Goal: Contribute content

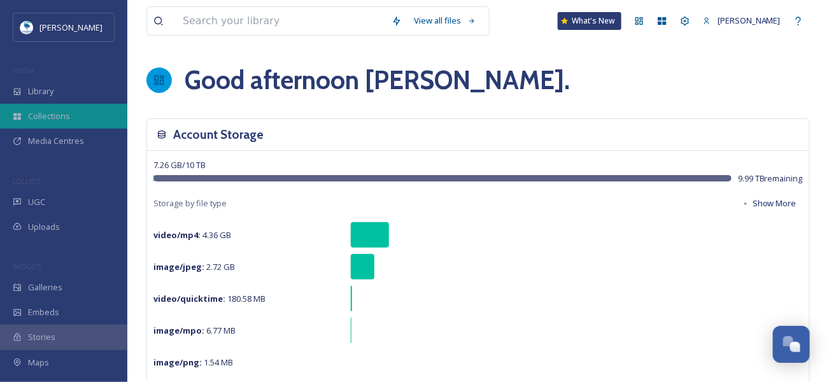
click at [59, 120] on span "Collections" at bounding box center [49, 116] width 42 height 12
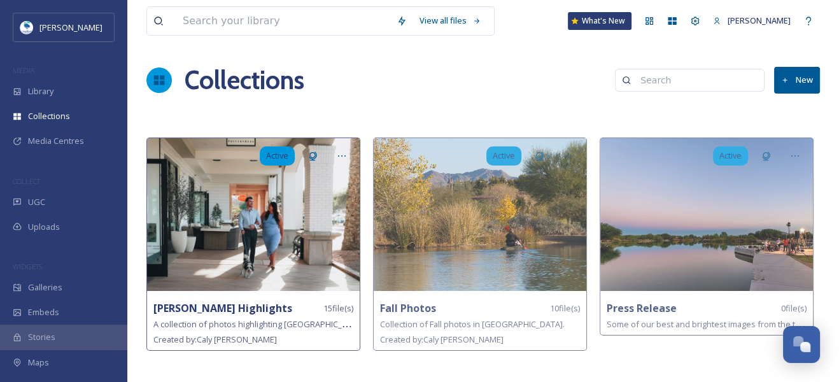
click at [267, 306] on div "[PERSON_NAME] Highlights 15 file(s)" at bounding box center [253, 308] width 200 height 16
click at [250, 318] on span "A collection of photos highlighting [GEOGRAPHIC_DATA], [GEOGRAPHIC_DATA]." at bounding box center [302, 324] width 298 height 12
click at [268, 229] on img at bounding box center [253, 214] width 213 height 153
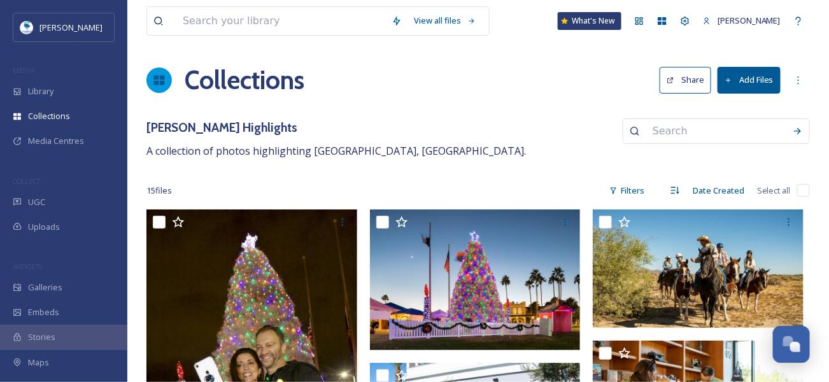
click at [726, 83] on icon at bounding box center [728, 80] width 8 height 8
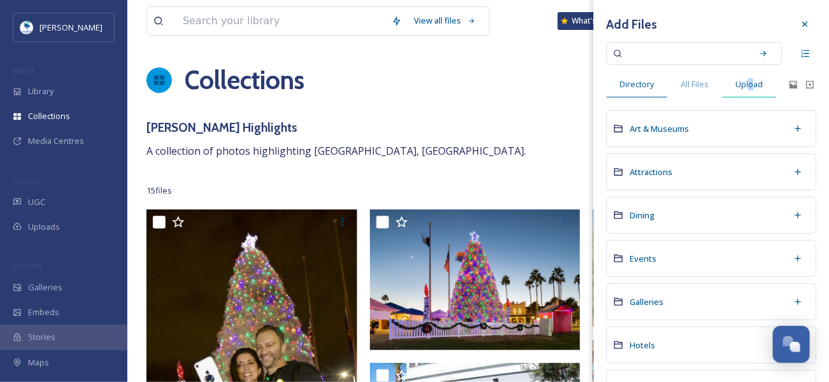
click at [751, 83] on span "Upload" at bounding box center [748, 84] width 27 height 12
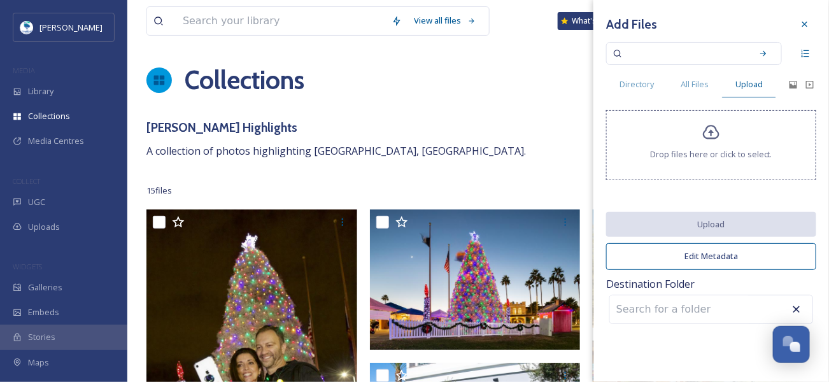
click at [707, 138] on icon at bounding box center [711, 132] width 17 height 15
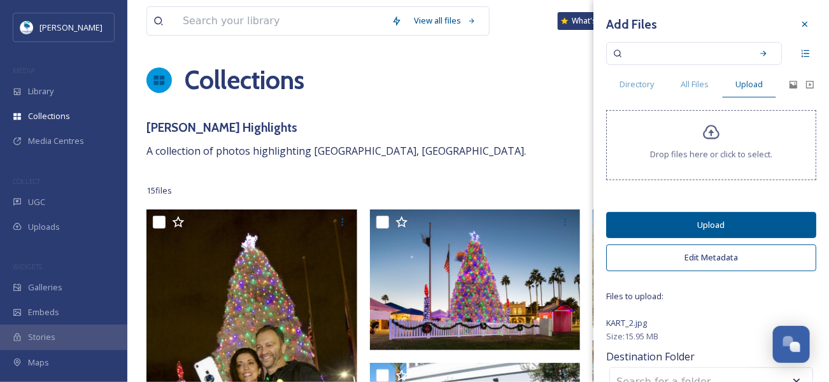
click at [702, 135] on icon at bounding box center [711, 133] width 18 height 18
click at [693, 138] on div "Drop files here or click to select." at bounding box center [711, 145] width 210 height 70
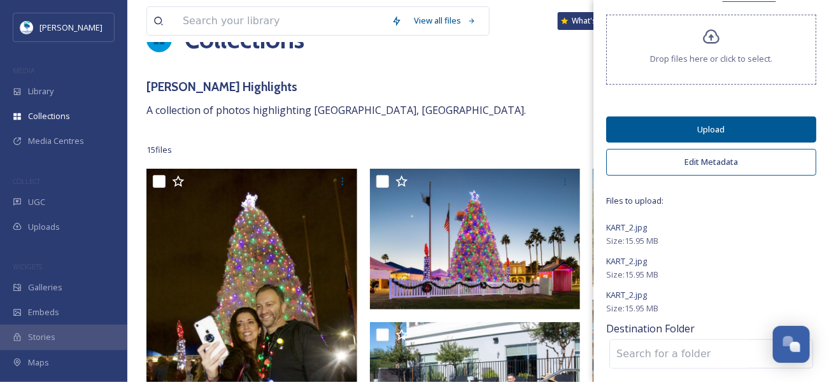
scroll to position [64, 0]
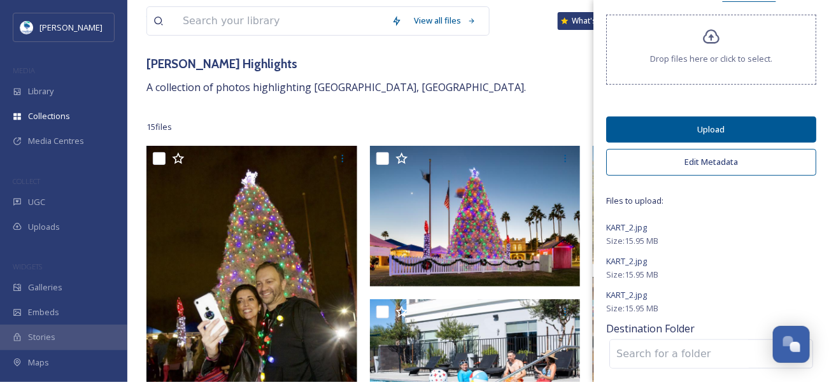
click at [703, 128] on button "Upload" at bounding box center [711, 129] width 210 height 26
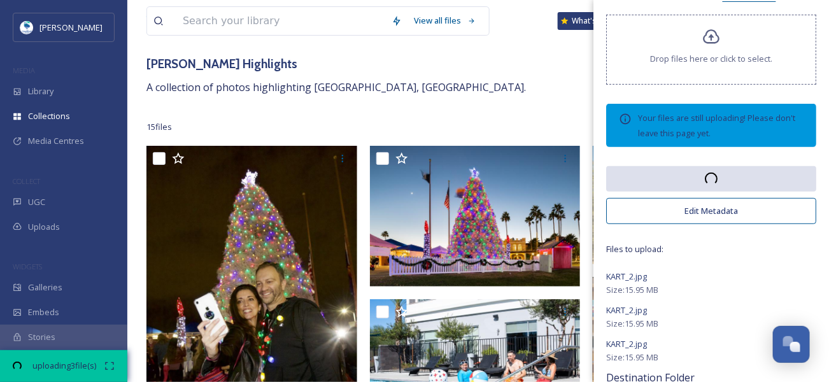
scroll to position [0, 0]
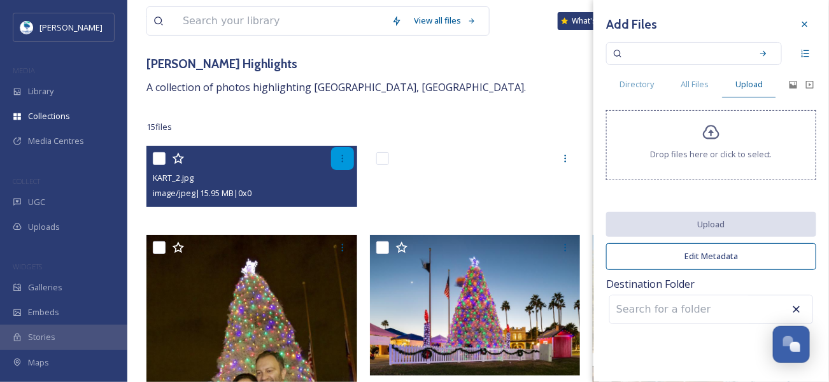
click at [349, 157] on div at bounding box center [342, 158] width 23 height 23
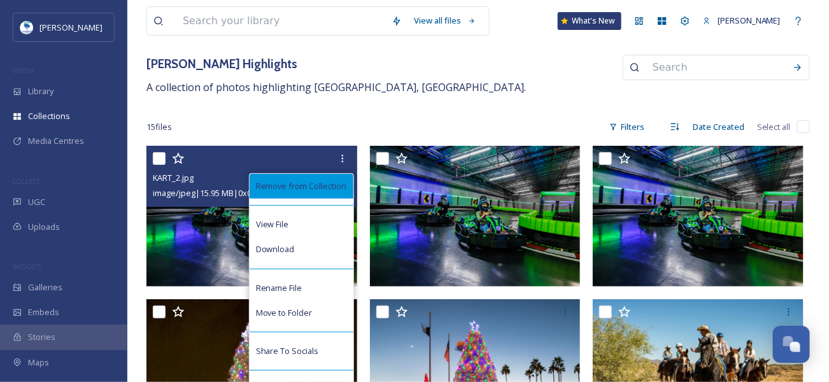
click at [299, 185] on span "Remove from Collection" at bounding box center [301, 186] width 91 height 12
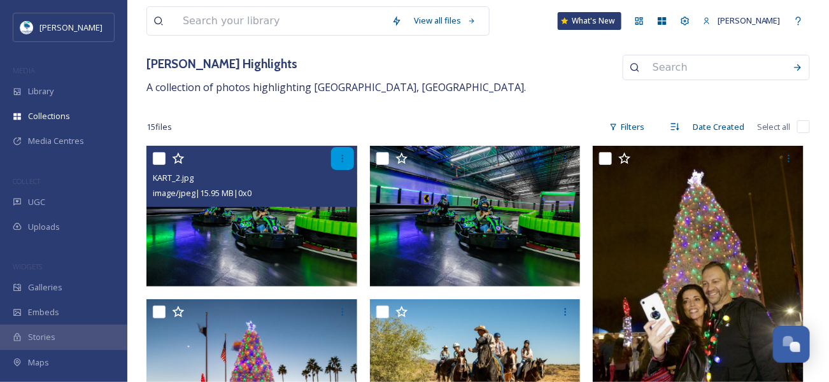
click at [343, 159] on icon at bounding box center [342, 158] width 10 height 10
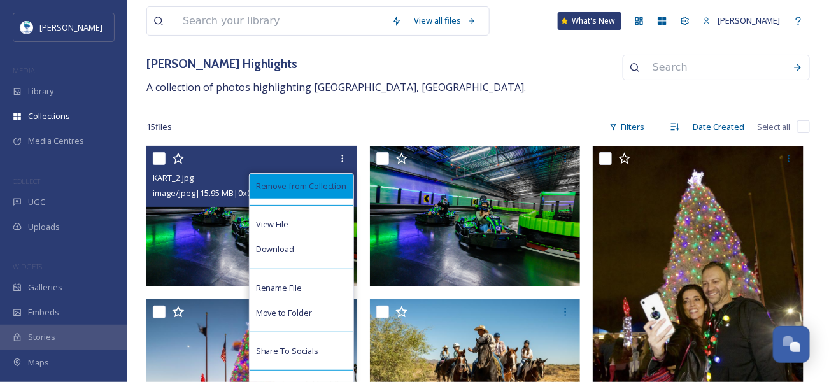
click at [324, 183] on span "Remove from Collection" at bounding box center [301, 186] width 91 height 12
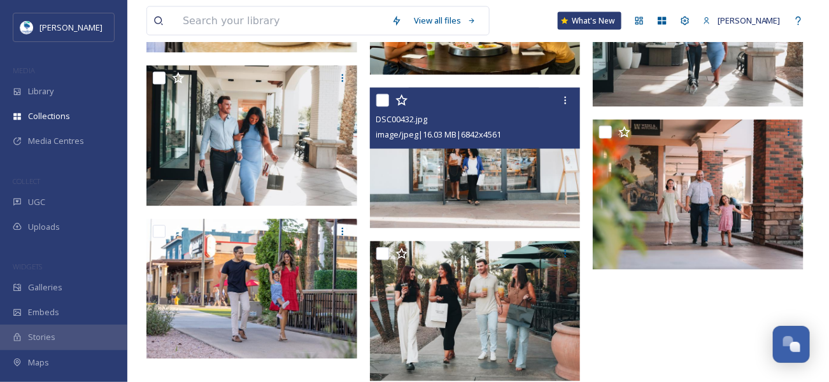
scroll to position [717, 0]
